Goal: Check status: Check status

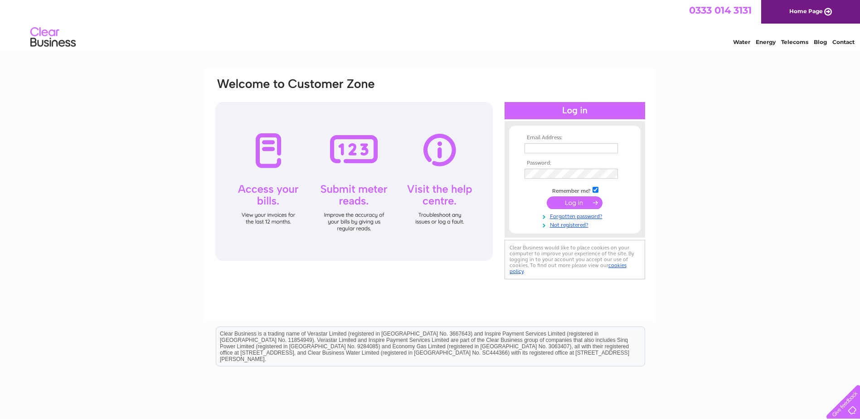
type input "andrew.godfrey@chasedevere.co.uk"
click at [574, 200] on input "submit" at bounding box center [575, 202] width 56 height 13
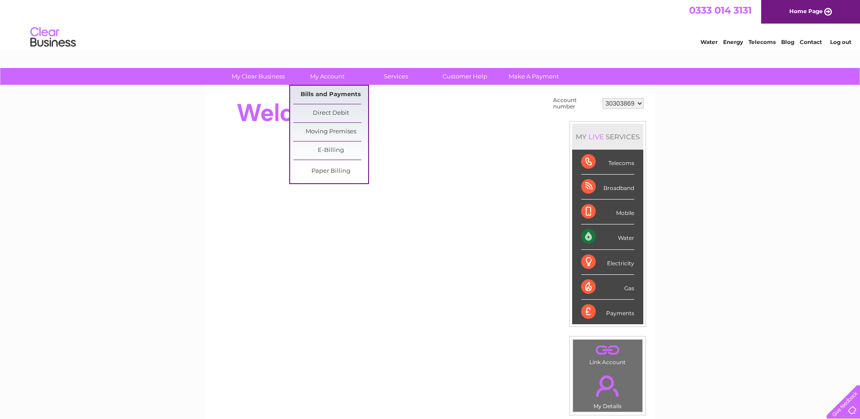
click at [327, 95] on link "Bills and Payments" at bounding box center [330, 95] width 75 height 18
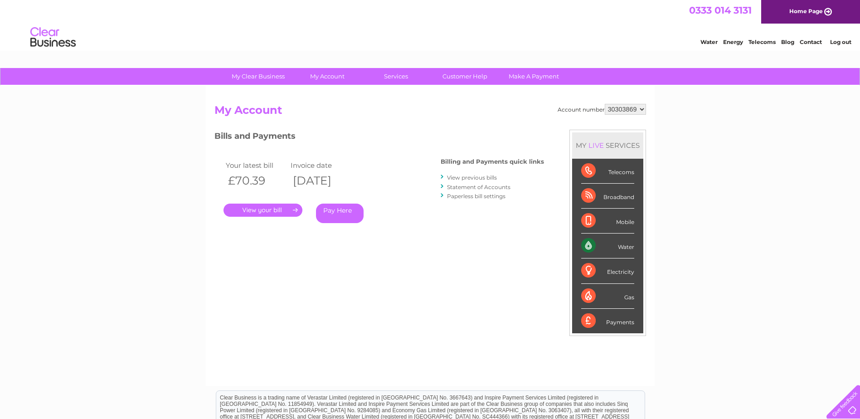
click at [285, 210] on link "." at bounding box center [263, 210] width 79 height 13
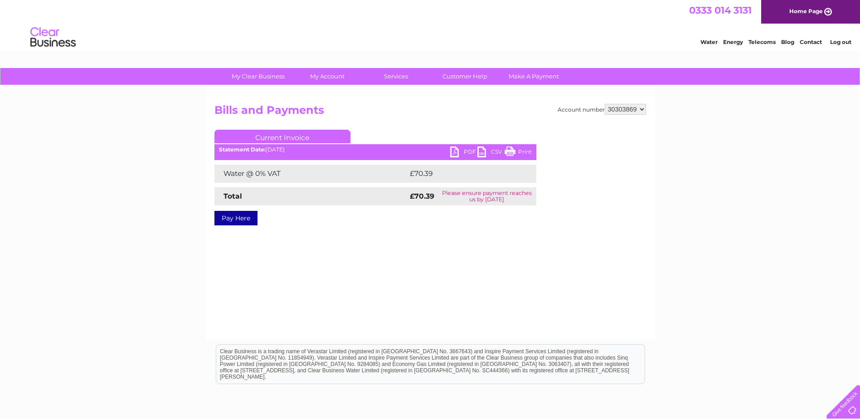
click at [453, 155] on link "PDF" at bounding box center [463, 152] width 27 height 13
